Goal: Task Accomplishment & Management: Use online tool/utility

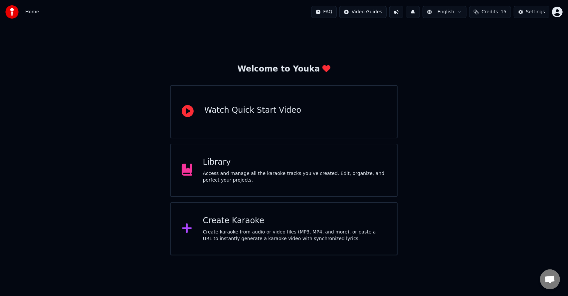
click at [290, 242] on div "Create karaoke from audio or video files (MP3, MP4, and more), or paste a URL t…" at bounding box center [294, 235] width 183 height 13
click at [291, 178] on div "Access and manage all the karaoke tracks you’ve created. Edit, organize, and pe…" at bounding box center [294, 176] width 183 height 13
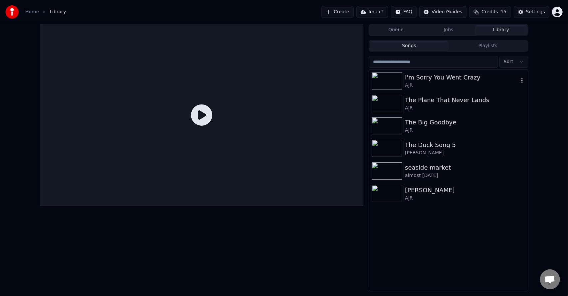
click at [394, 86] on img at bounding box center [387, 80] width 31 height 17
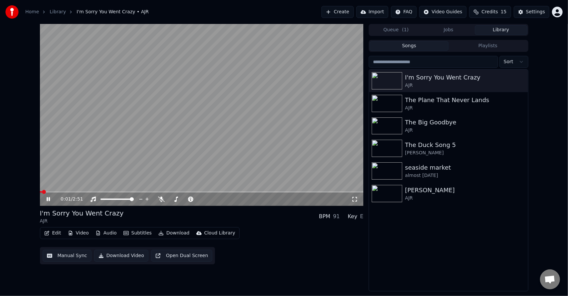
click at [162, 163] on video at bounding box center [202, 115] width 324 height 182
click at [341, 14] on button "Create" at bounding box center [338, 12] width 32 height 12
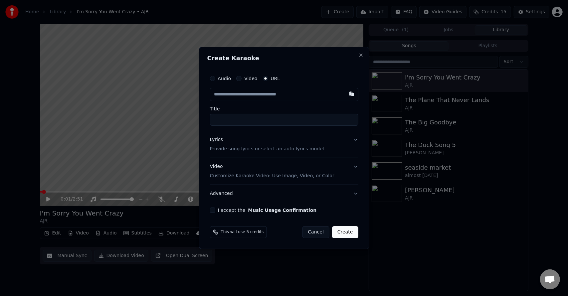
paste input "**********"
type input "**********"
click at [270, 150] on p "Provide song lyrics or select an auto lyrics model" at bounding box center [267, 149] width 114 height 7
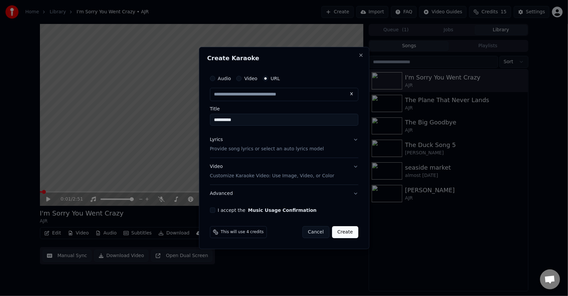
type input "**********"
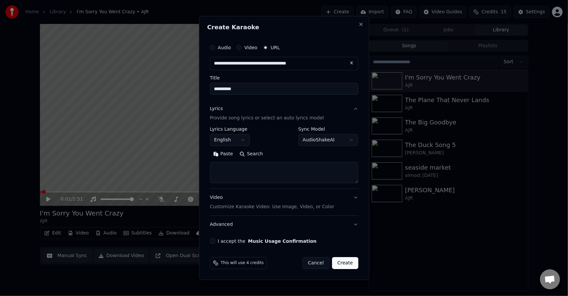
click at [249, 156] on button "Search" at bounding box center [251, 154] width 30 height 11
click at [211, 241] on button "I accept the Music Usage Confirmation" at bounding box center [212, 241] width 5 height 5
type textarea "**********"
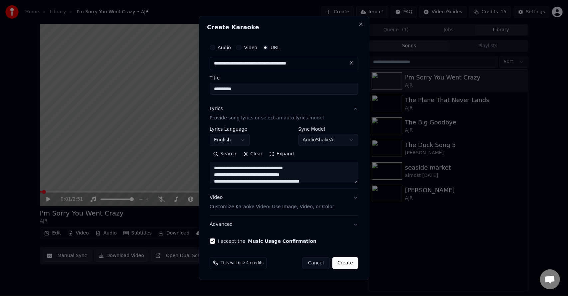
click at [344, 266] on button "Create" at bounding box center [345, 263] width 26 height 12
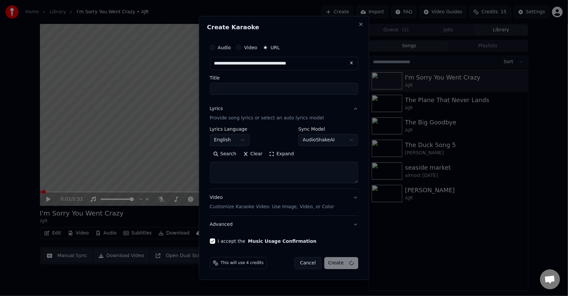
select select
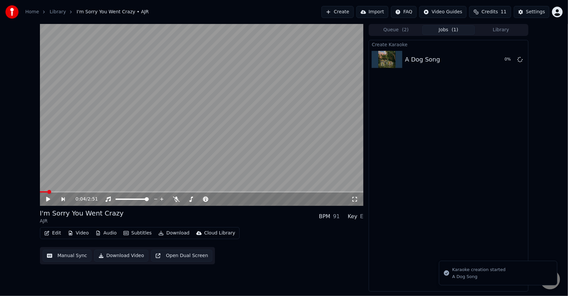
click at [47, 192] on span at bounding box center [202, 191] width 324 height 1
click at [54, 192] on span at bounding box center [202, 191] width 324 height 1
click at [63, 191] on video at bounding box center [202, 115] width 324 height 182
click at [69, 190] on video at bounding box center [202, 115] width 324 height 182
click at [69, 192] on span at bounding box center [202, 191] width 324 height 1
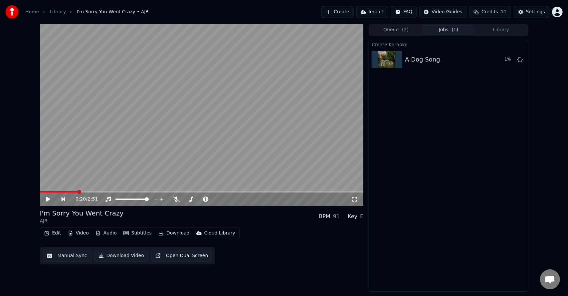
click at [78, 192] on span at bounding box center [202, 191] width 324 height 1
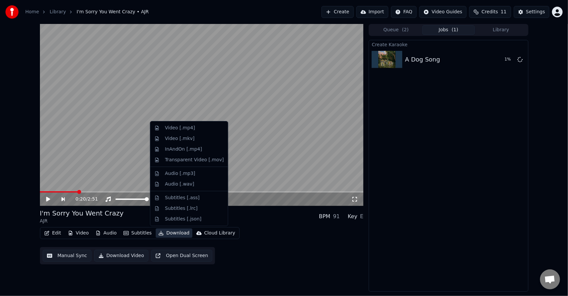
click at [170, 236] on button "Download" at bounding box center [174, 233] width 37 height 9
click at [247, 244] on div "Edit Video Audio Subtitles Download Cloud Library Manual Sync Download Video Op…" at bounding box center [202, 245] width 324 height 37
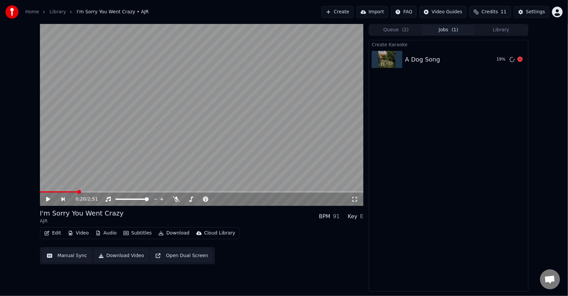
click at [451, 66] on div "A Dog Song 19 %" at bounding box center [448, 59] width 159 height 23
click at [146, 175] on video at bounding box center [202, 115] width 324 height 182
click at [179, 120] on video at bounding box center [202, 115] width 324 height 182
click at [434, 56] on div "A Dog Song" at bounding box center [422, 59] width 35 height 9
click at [499, 60] on button "Play" at bounding box center [504, 60] width 21 height 12
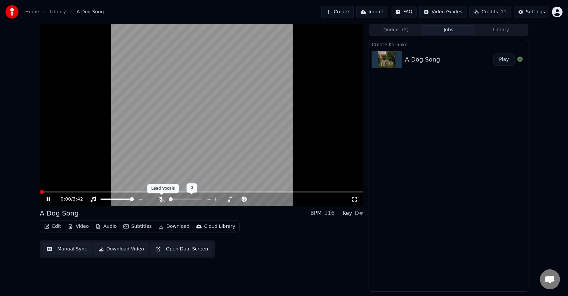
click at [160, 200] on icon at bounding box center [161, 199] width 7 height 5
click at [68, 190] on video at bounding box center [202, 115] width 324 height 182
click at [127, 163] on video at bounding box center [202, 115] width 324 height 182
click at [105, 191] on video at bounding box center [202, 115] width 324 height 182
click at [106, 192] on span at bounding box center [202, 191] width 324 height 1
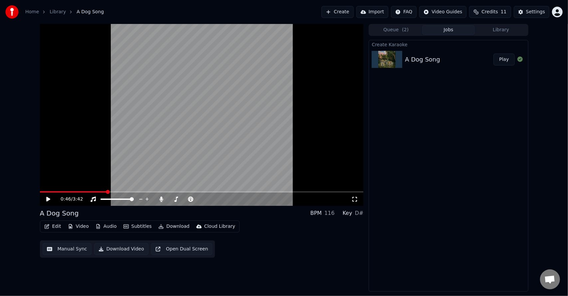
click at [121, 180] on video at bounding box center [202, 115] width 324 height 182
click at [121, 176] on video at bounding box center [202, 115] width 324 height 182
click at [56, 223] on button "Edit" at bounding box center [53, 226] width 22 height 9
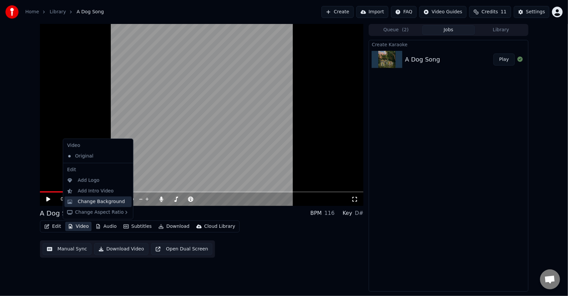
click at [94, 200] on div "Change Background" at bounding box center [101, 202] width 47 height 7
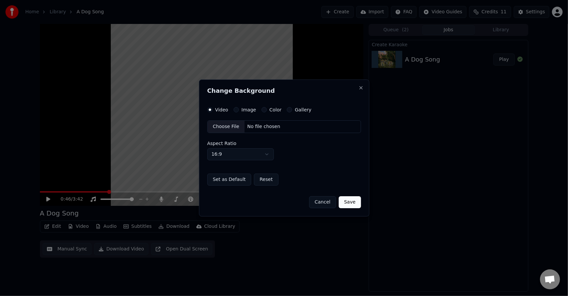
click at [270, 109] on label "Color" at bounding box center [276, 110] width 12 height 5
click at [267, 109] on button "Color" at bounding box center [264, 109] width 5 height 5
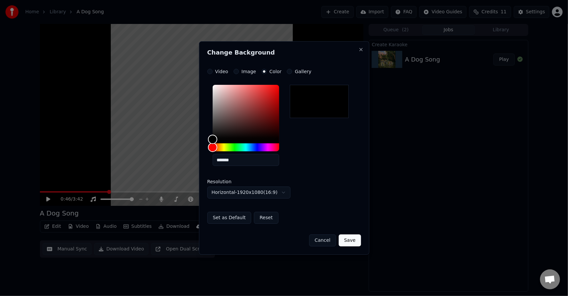
click at [353, 238] on button "Save" at bounding box center [350, 241] width 22 height 12
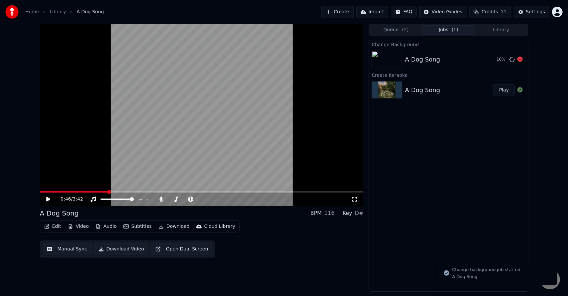
click at [436, 49] on div "A Dog Song 10 %" at bounding box center [448, 59] width 159 height 23
click at [502, 60] on button "Play" at bounding box center [504, 60] width 21 height 12
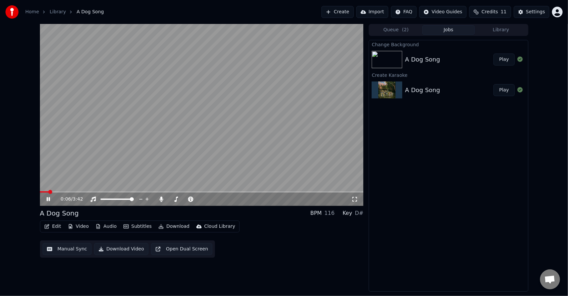
click at [56, 191] on span at bounding box center [202, 191] width 324 height 1
click at [63, 192] on span at bounding box center [202, 191] width 324 height 1
click at [74, 192] on span at bounding box center [202, 191] width 324 height 1
click at [89, 192] on span at bounding box center [202, 191] width 324 height 1
click at [203, 135] on video at bounding box center [202, 115] width 324 height 182
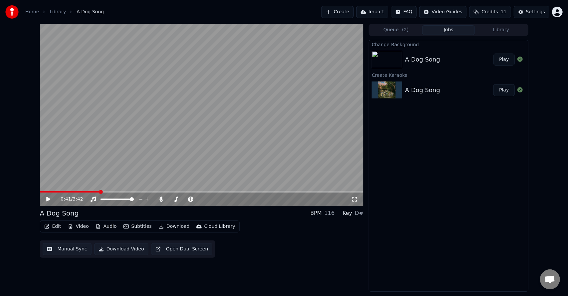
click at [59, 224] on button "Edit" at bounding box center [53, 226] width 22 height 9
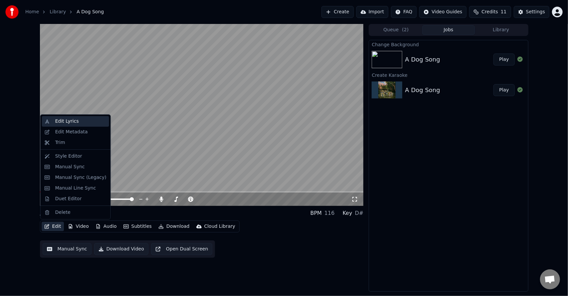
click at [73, 123] on div "Edit Lyrics" at bounding box center [67, 121] width 24 height 7
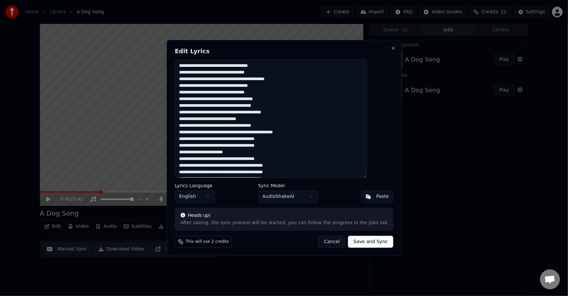
click at [232, 77] on textarea at bounding box center [271, 119] width 192 height 119
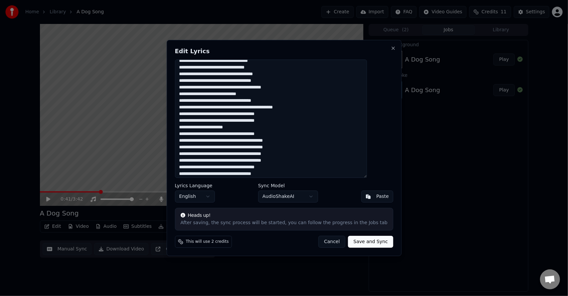
scroll to position [28, 0]
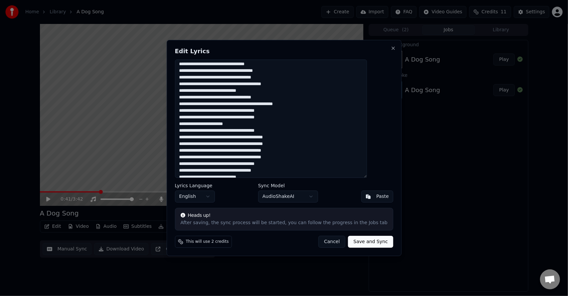
click at [234, 130] on textarea at bounding box center [271, 119] width 192 height 119
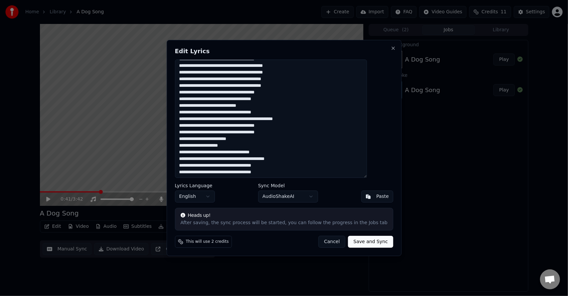
scroll to position [0, 0]
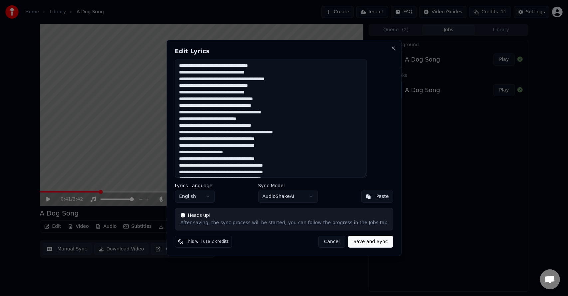
click at [228, 87] on textarea at bounding box center [271, 119] width 192 height 119
click at [234, 104] on textarea at bounding box center [271, 119] width 192 height 119
click at [227, 85] on textarea at bounding box center [271, 119] width 192 height 119
click at [233, 121] on textarea at bounding box center [271, 119] width 192 height 119
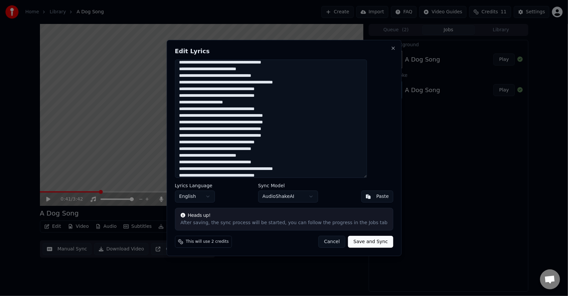
scroll to position [52, 0]
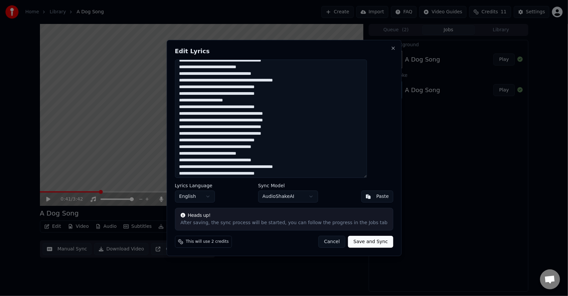
type textarea "**********"
click at [361, 239] on button "Save and Sync" at bounding box center [370, 242] width 45 height 12
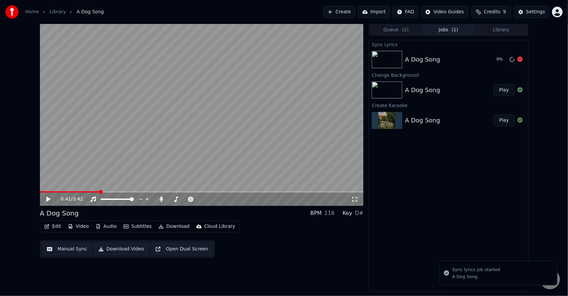
click at [427, 65] on div "A Dog Song 0 %" at bounding box center [448, 59] width 159 height 23
click at [101, 192] on span at bounding box center [70, 191] width 61 height 1
click at [219, 204] on div "1:03 / 3:42" at bounding box center [202, 199] width 324 height 13
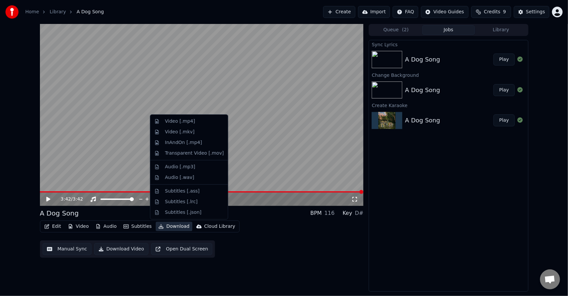
click at [177, 228] on button "Download" at bounding box center [174, 226] width 37 height 9
click at [181, 122] on div "Video [.mp4]" at bounding box center [180, 121] width 30 height 7
